Goal: Download file/media

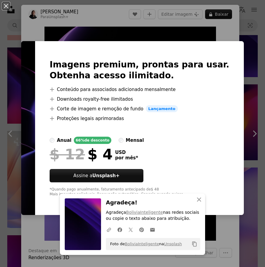
scroll to position [1390, 0]
click at [246, 17] on div "An X shape Imagens premium, prontas para usar. Obtenha acesso ilimitado. A plus…" at bounding box center [132, 133] width 265 height 267
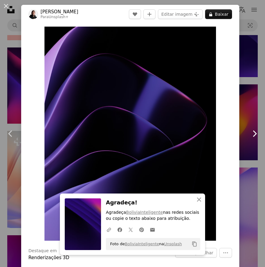
click at [250, 133] on icon "Chevron right" at bounding box center [254, 134] width 10 height 10
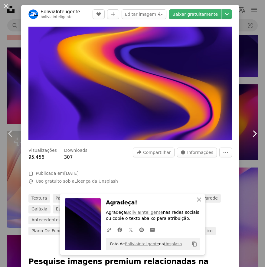
click at [250, 133] on icon "Chevron right" at bounding box center [254, 134] width 10 height 10
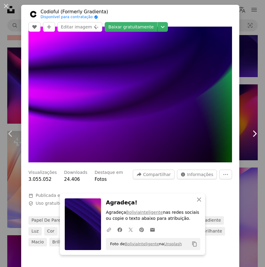
click at [250, 133] on icon "Chevron right" at bounding box center [254, 134] width 10 height 10
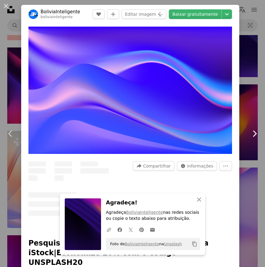
click at [250, 133] on icon "Chevron right" at bounding box center [254, 134] width 10 height 10
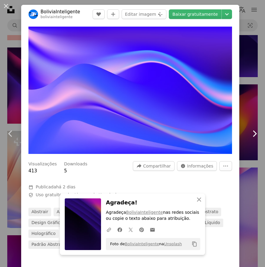
click at [250, 133] on icon "Chevron right" at bounding box center [254, 134] width 10 height 10
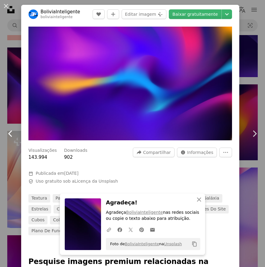
click at [10, 133] on icon "Chevron left" at bounding box center [11, 134] width 10 height 10
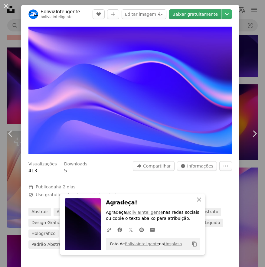
click at [209, 14] on link "Baixar gratuitamente" at bounding box center [195, 14] width 53 height 10
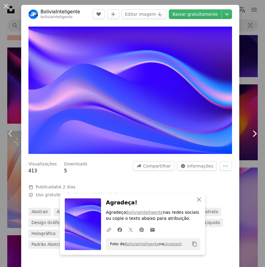
click at [248, 159] on link "Chevron right" at bounding box center [254, 134] width 21 height 58
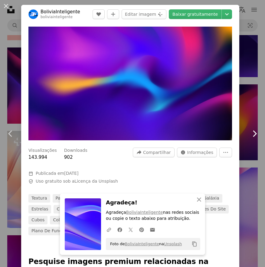
click at [253, 132] on icon at bounding box center [255, 133] width 4 height 6
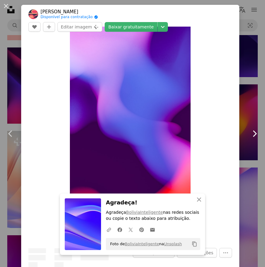
click at [253, 132] on icon at bounding box center [255, 133] width 4 height 6
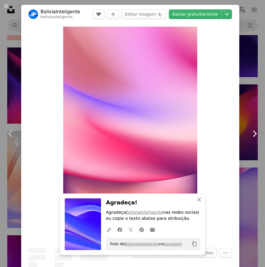
click at [253, 132] on icon at bounding box center [255, 133] width 4 height 6
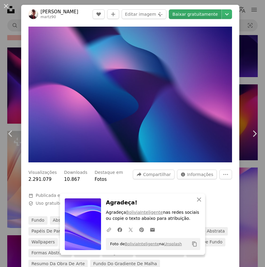
click at [197, 15] on link "Baixar gratuitamente" at bounding box center [195, 14] width 53 height 10
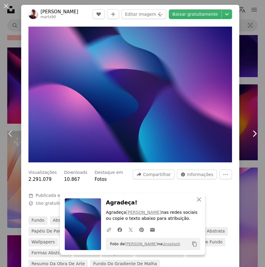
click at [250, 134] on icon "Chevron right" at bounding box center [254, 134] width 10 height 10
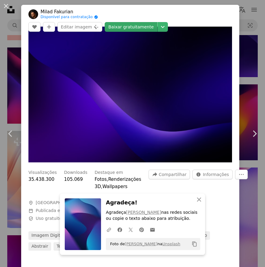
click at [157, 22] on link "Baixar gratuitamente" at bounding box center [131, 27] width 53 height 10
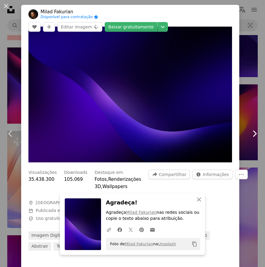
click at [253, 132] on icon at bounding box center [255, 133] width 4 height 6
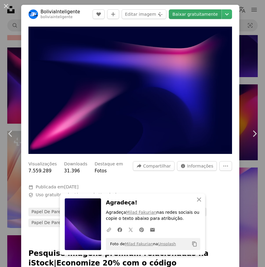
click at [193, 15] on link "Baixar gratuitamente" at bounding box center [195, 14] width 53 height 10
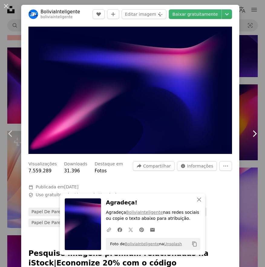
click at [249, 134] on icon "Chevron right" at bounding box center [254, 134] width 10 height 10
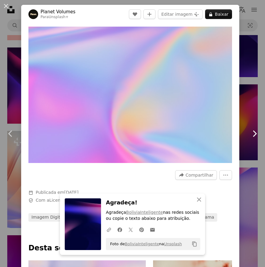
click at [249, 133] on icon "Chevron right" at bounding box center [254, 134] width 10 height 10
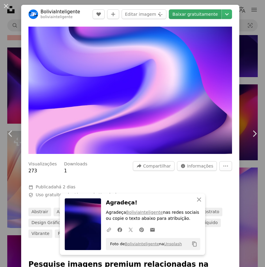
click at [203, 18] on link "Baixar gratuitamente" at bounding box center [195, 14] width 53 height 10
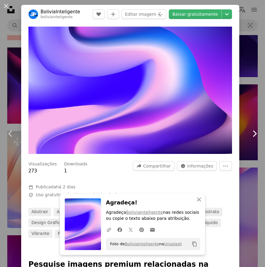
click at [252, 134] on icon "Chevron right" at bounding box center [254, 134] width 10 height 10
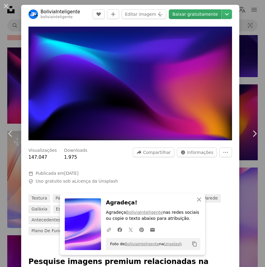
click at [196, 14] on link "Baixar gratuitamente" at bounding box center [195, 14] width 53 height 10
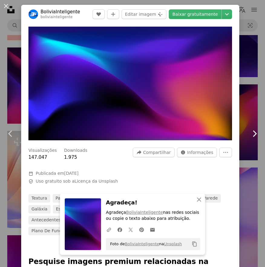
click at [250, 134] on icon "Chevron right" at bounding box center [254, 134] width 10 height 10
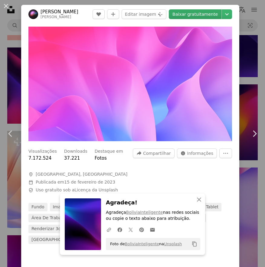
click at [184, 16] on link "Baixar gratuitamente" at bounding box center [195, 14] width 53 height 10
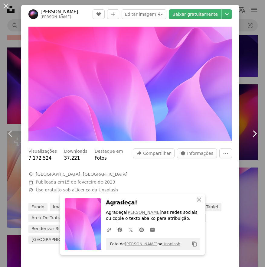
click at [249, 133] on icon "Chevron right" at bounding box center [254, 134] width 10 height 10
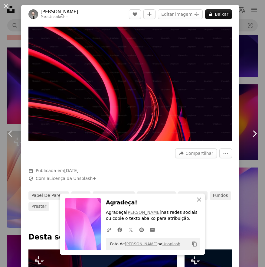
click at [253, 134] on icon at bounding box center [255, 133] width 4 height 6
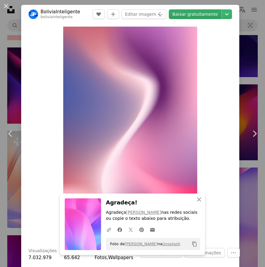
click at [193, 14] on link "Baixar gratuitamente" at bounding box center [195, 14] width 53 height 10
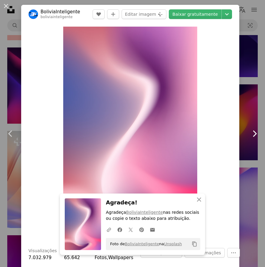
click at [249, 135] on icon "Chevron right" at bounding box center [254, 134] width 10 height 10
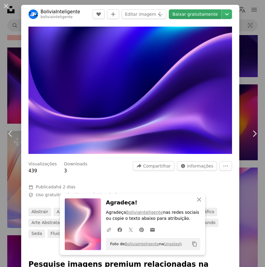
click at [186, 15] on link "Baixar gratuitamente" at bounding box center [195, 14] width 53 height 10
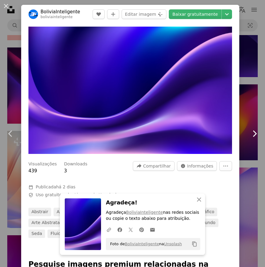
click at [249, 134] on icon "Chevron right" at bounding box center [254, 134] width 10 height 10
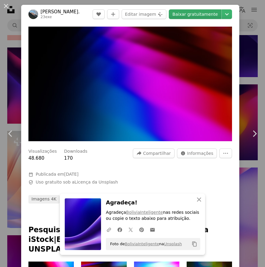
click at [201, 13] on link "Baixar gratuitamente" at bounding box center [195, 14] width 53 height 10
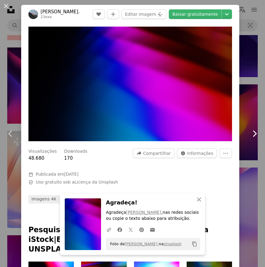
click at [249, 133] on icon "Chevron right" at bounding box center [254, 134] width 10 height 10
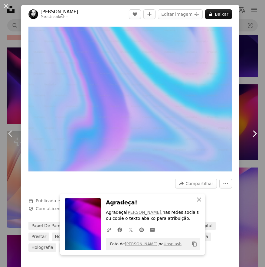
click at [249, 134] on icon "Chevron right" at bounding box center [254, 134] width 10 height 10
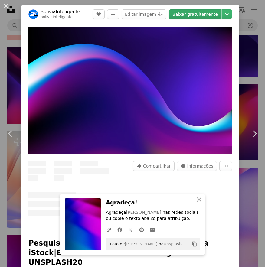
click at [197, 15] on link "Baixar gratuitamente" at bounding box center [195, 14] width 53 height 10
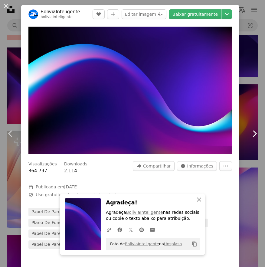
click at [249, 134] on icon "Chevron right" at bounding box center [254, 134] width 10 height 10
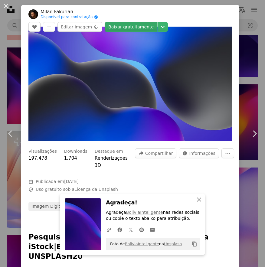
click at [157, 22] on link "Baixar gratuitamente" at bounding box center [131, 27] width 53 height 10
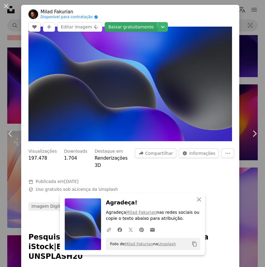
click at [157, 22] on link "Baixar gratuitamente" at bounding box center [131, 27] width 53 height 10
click at [250, 133] on icon "Chevron right" at bounding box center [254, 134] width 10 height 10
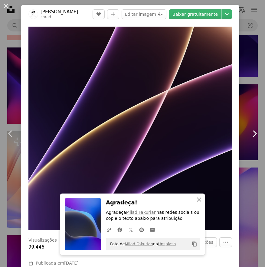
click at [250, 133] on icon "Chevron right" at bounding box center [254, 134] width 10 height 10
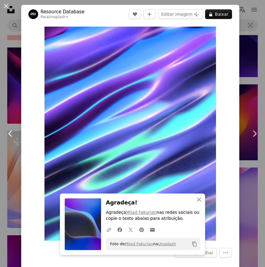
click at [9, 131] on icon "Chevron left" at bounding box center [11, 134] width 10 height 10
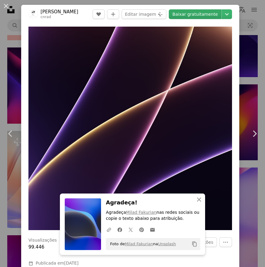
click at [202, 15] on link "Baixar gratuitamente" at bounding box center [195, 14] width 53 height 10
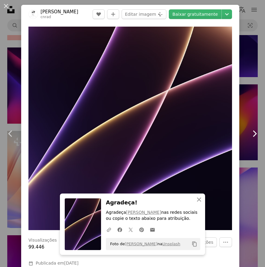
click at [249, 134] on icon "Chevron right" at bounding box center [254, 134] width 10 height 10
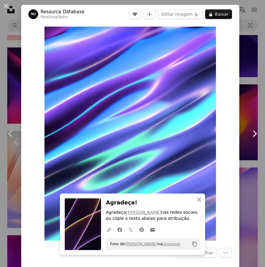
click at [249, 134] on icon "Chevron right" at bounding box center [254, 134] width 10 height 10
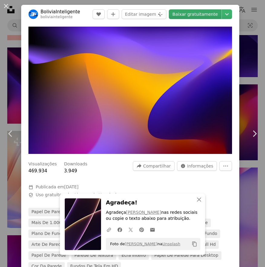
click at [201, 15] on link "Baixar gratuitamente" at bounding box center [195, 14] width 53 height 10
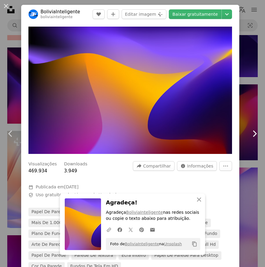
click at [253, 134] on icon at bounding box center [255, 133] width 4 height 6
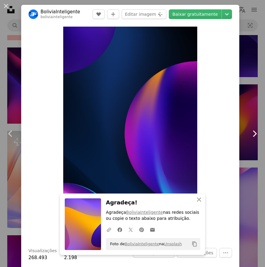
click at [249, 135] on icon "Chevron right" at bounding box center [254, 134] width 10 height 10
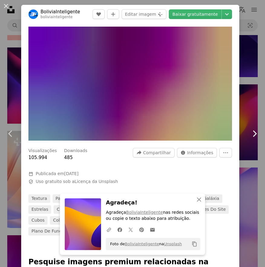
click at [249, 135] on icon "Chevron right" at bounding box center [254, 134] width 10 height 10
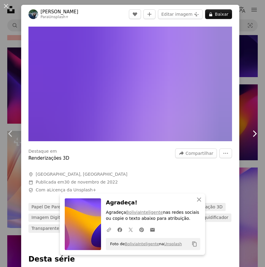
click at [249, 135] on icon "Chevron right" at bounding box center [254, 134] width 10 height 10
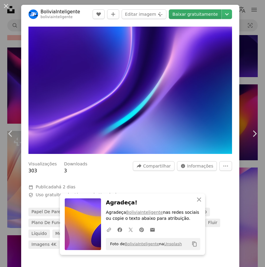
click at [199, 14] on link "Baixar gratuitamente" at bounding box center [195, 14] width 53 height 10
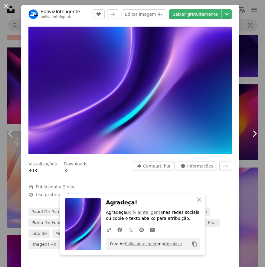
click at [250, 133] on icon "Chevron right" at bounding box center [254, 134] width 10 height 10
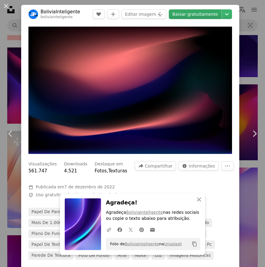
click at [194, 14] on link "Baixar gratuitamente" at bounding box center [195, 14] width 53 height 10
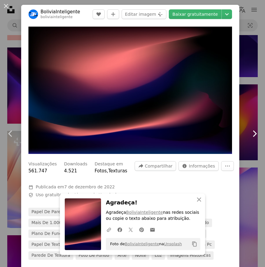
click at [249, 134] on icon "Chevron right" at bounding box center [254, 134] width 10 height 10
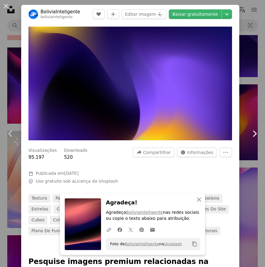
click at [249, 134] on icon "Chevron right" at bounding box center [254, 134] width 10 height 10
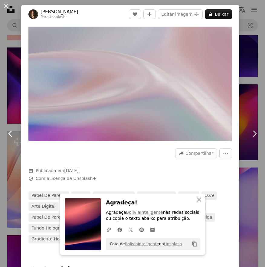
click at [10, 134] on icon at bounding box center [10, 133] width 4 height 6
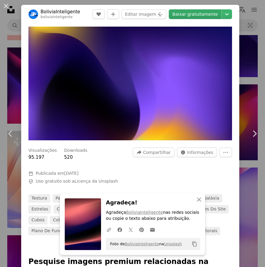
click at [190, 11] on link "Baixar gratuitamente" at bounding box center [195, 14] width 53 height 10
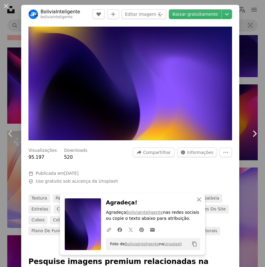
click at [253, 133] on icon at bounding box center [255, 133] width 4 height 6
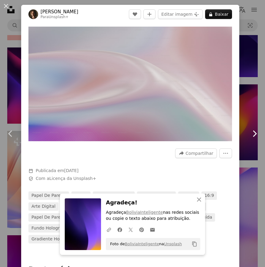
click at [253, 133] on icon at bounding box center [255, 133] width 4 height 6
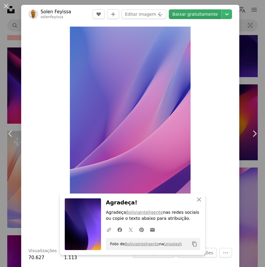
click at [202, 15] on link "Baixar gratuitamente" at bounding box center [195, 14] width 53 height 10
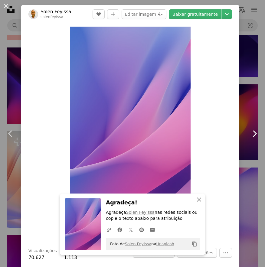
click at [249, 133] on icon "Chevron right" at bounding box center [254, 134] width 10 height 10
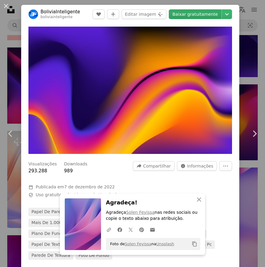
click at [201, 14] on link "Baixar gratuitamente" at bounding box center [195, 14] width 53 height 10
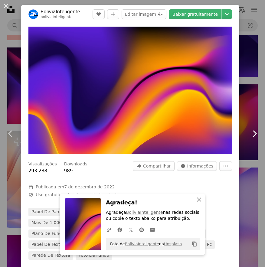
click at [249, 133] on icon "Chevron right" at bounding box center [254, 134] width 10 height 10
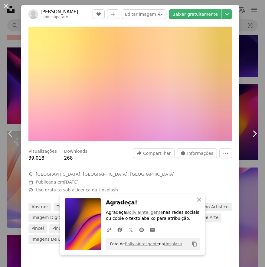
click at [249, 133] on icon "Chevron right" at bounding box center [254, 134] width 10 height 10
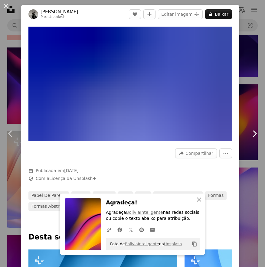
click at [250, 134] on icon "Chevron right" at bounding box center [254, 134] width 10 height 10
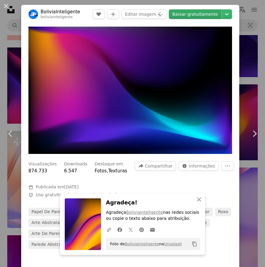
click at [198, 14] on link "Baixar gratuitamente" at bounding box center [195, 14] width 53 height 10
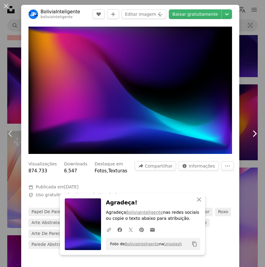
click at [250, 131] on icon "Chevron right" at bounding box center [254, 134] width 10 height 10
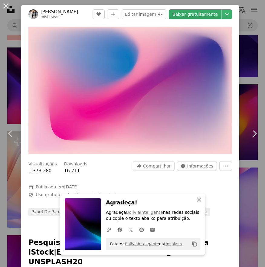
click at [196, 12] on link "Baixar gratuitamente" at bounding box center [195, 14] width 53 height 10
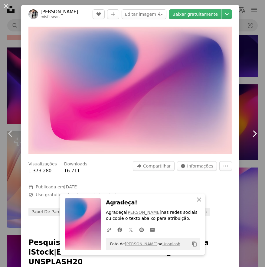
click at [250, 134] on icon "Chevron right" at bounding box center [254, 134] width 10 height 10
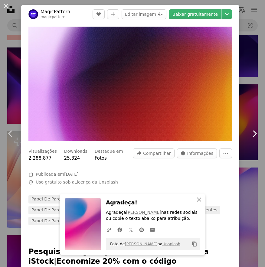
click at [249, 134] on icon "Chevron right" at bounding box center [254, 134] width 10 height 10
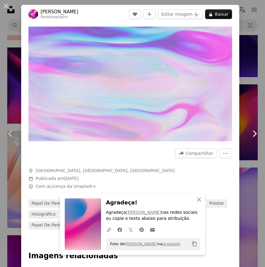
click at [250, 134] on icon "Chevron right" at bounding box center [254, 134] width 10 height 10
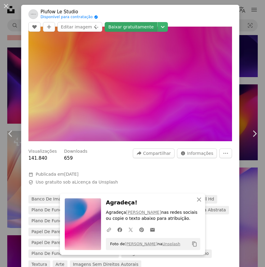
click at [157, 22] on link "Baixar gratuitamente" at bounding box center [131, 27] width 53 height 10
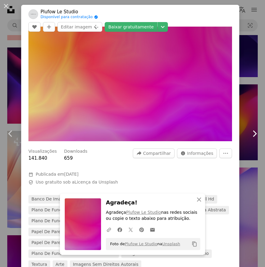
click at [253, 135] on icon at bounding box center [255, 133] width 4 height 6
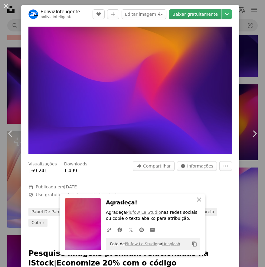
click at [202, 14] on link "Baixar gratuitamente" at bounding box center [195, 14] width 53 height 10
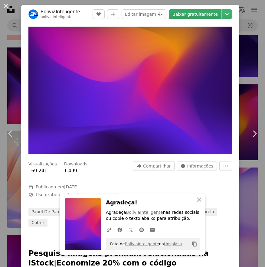
click at [207, 13] on link "Baixar gratuitamente" at bounding box center [195, 14] width 53 height 10
click at [250, 133] on icon "Chevron right" at bounding box center [254, 134] width 10 height 10
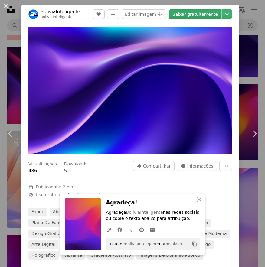
click at [198, 14] on link "Baixar gratuitamente" at bounding box center [195, 14] width 53 height 10
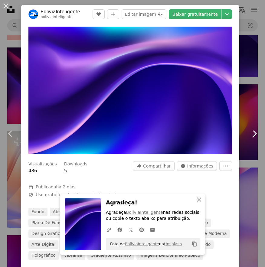
click at [249, 134] on icon "Chevron right" at bounding box center [254, 134] width 10 height 10
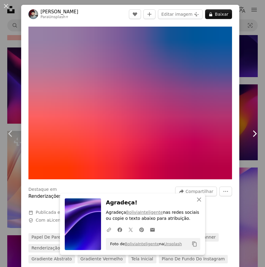
click at [249, 134] on icon "Chevron right" at bounding box center [254, 134] width 10 height 10
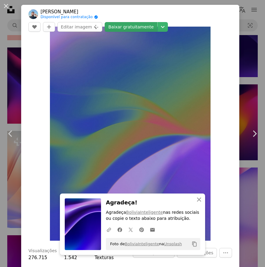
click at [157, 22] on link "Baixar gratuitamente" at bounding box center [131, 27] width 53 height 10
